Goal: Information Seeking & Learning: Learn about a topic

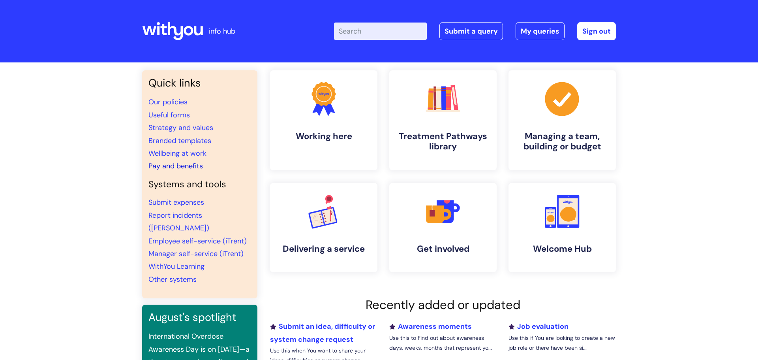
click at [187, 165] on link "Pay and benefits" at bounding box center [175, 165] width 54 height 9
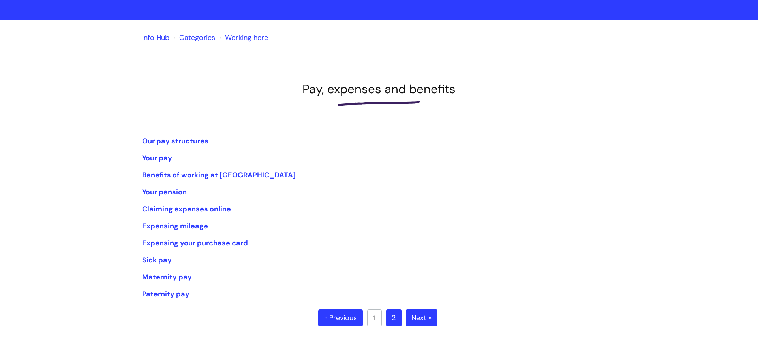
scroll to position [43, 0]
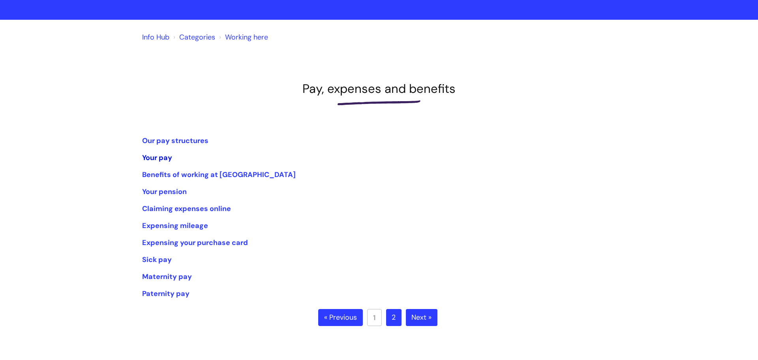
click at [161, 157] on link "Your pay" at bounding box center [157, 157] width 30 height 9
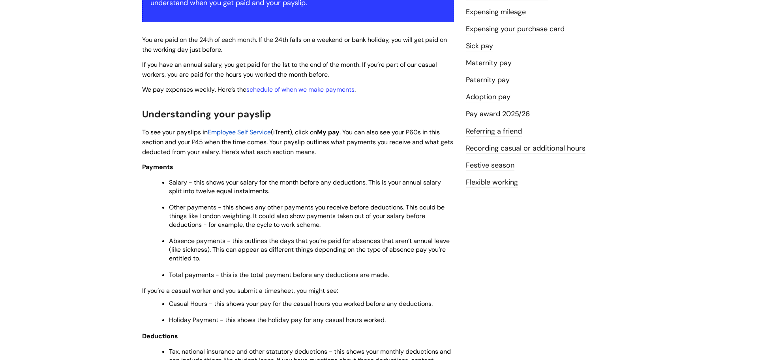
scroll to position [180, 0]
